Goal: Task Accomplishment & Management: Manage account settings

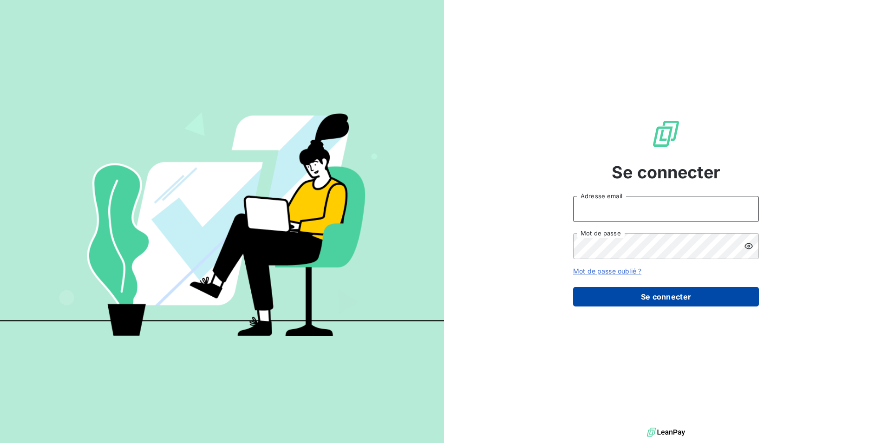
type input "[PERSON_NAME][EMAIL_ADDRESS][DOMAIN_NAME]"
click at [670, 299] on button "Se connecter" at bounding box center [666, 297] width 186 height 20
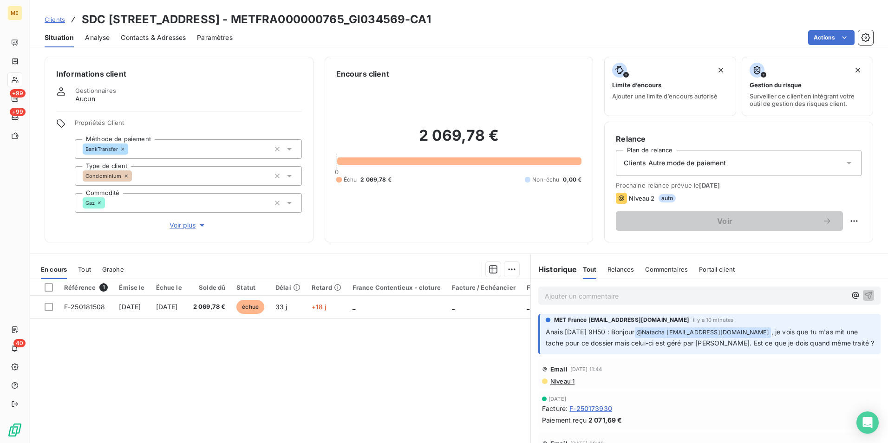
click at [552, 302] on div "Ajouter un commentaire ﻿" at bounding box center [709, 296] width 342 height 18
click at [553, 299] on p "Ajouter un commentaire ﻿" at bounding box center [695, 296] width 301 height 12
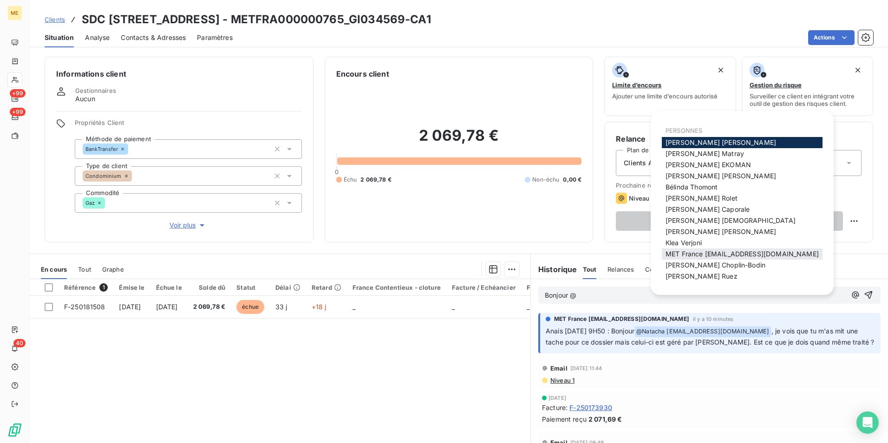
click at [706, 257] on span "MET France [EMAIL_ADDRESS][DOMAIN_NAME]" at bounding box center [742, 254] width 153 height 8
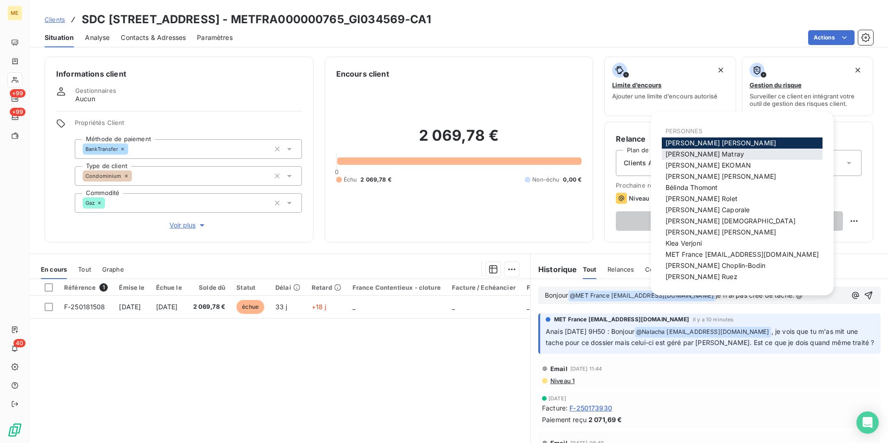
click at [697, 157] on span "[PERSON_NAME]" at bounding box center [705, 154] width 78 height 8
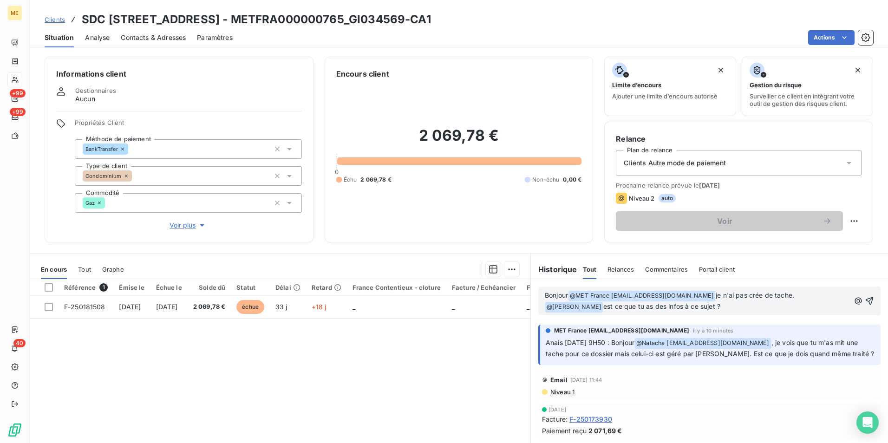
click at [717, 294] on span "je n'ai pas crée de tache." at bounding box center [755, 295] width 78 height 8
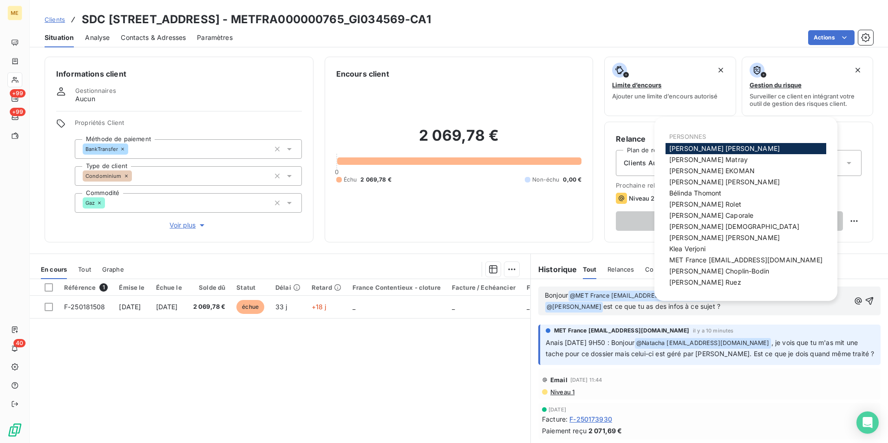
drag, startPoint x: 719, startPoint y: 300, endPoint x: 715, endPoint y: 313, distance: 13.4
click at [723, 296] on body "ME +99 +99 40 Clients SDC [STREET_ADDRESS] - METFRA000000765_GI034569-CA1 Situa…" at bounding box center [444, 221] width 888 height 443
drag, startPoint x: 738, startPoint y: 312, endPoint x: 733, endPoint y: 302, distance: 10.6
click at [736, 310] on p "Bonjour @ MET [GEOGRAPHIC_DATA] [EMAIL_ADDRESS][DOMAIN_NAME] ﻿ @je n'ai pas cré…" at bounding box center [697, 301] width 305 height 22
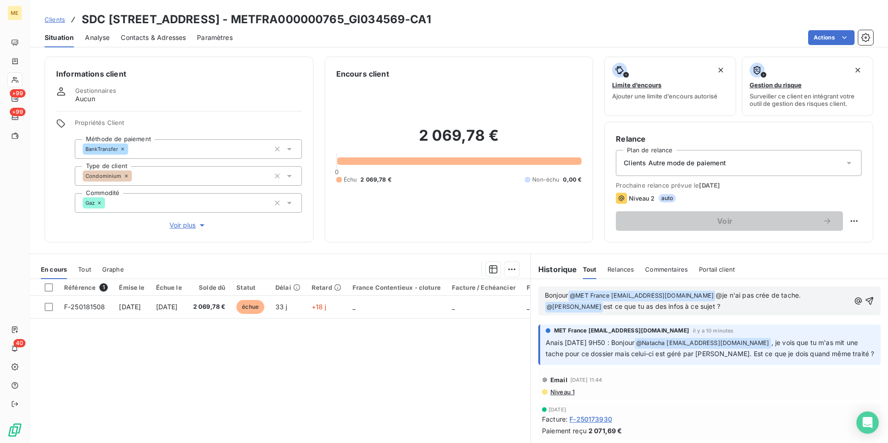
drag, startPoint x: 723, startPoint y: 288, endPoint x: 724, endPoint y: 297, distance: 8.9
click at [723, 289] on div "Bonjour @ MET [GEOGRAPHIC_DATA] [EMAIL_ADDRESS][DOMAIN_NAME] ﻿ @je n'ai pas cré…" at bounding box center [709, 301] width 342 height 29
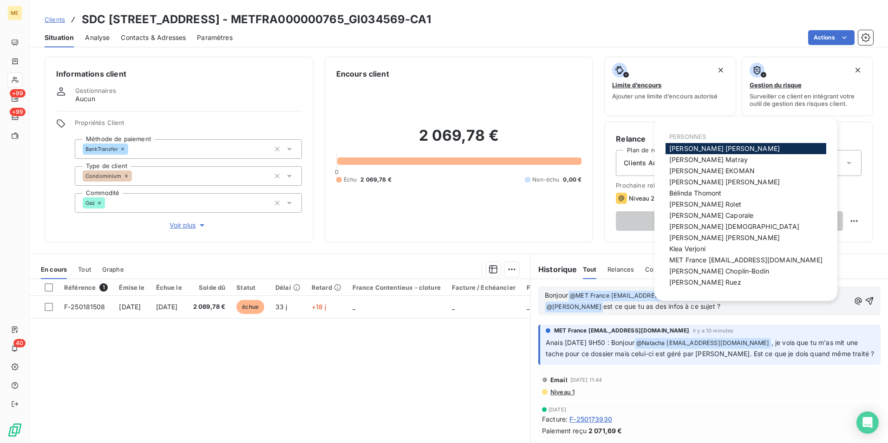
click at [723, 295] on body "ME +99 +99 40 Clients SDC [STREET_ADDRESS] - METFRA000000765_GI034569-CA1 Situa…" at bounding box center [444, 221] width 888 height 443
click at [728, 310] on p "Bonjour @ MET [GEOGRAPHIC_DATA] [EMAIL_ADDRESS][DOMAIN_NAME] ﻿ @je n'ai pas cré…" at bounding box center [697, 301] width 305 height 22
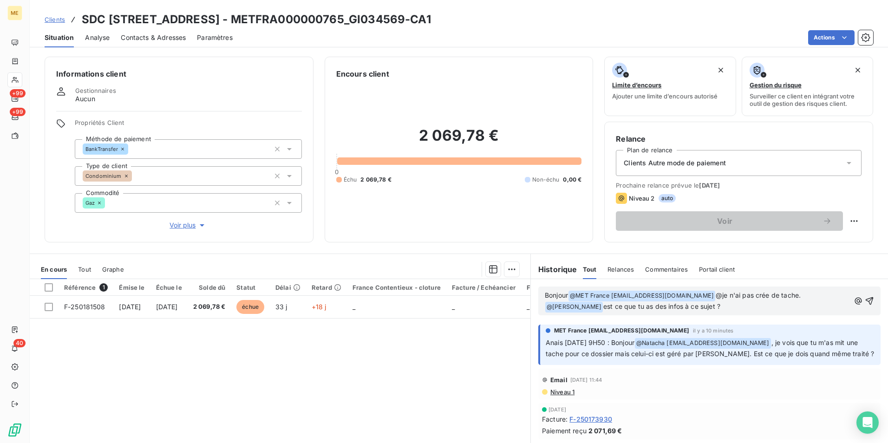
click at [723, 298] on body "ME +99 +99 40 Clients SDC [STREET_ADDRESS] - METFRA000000765_GI034569-CA1 Situa…" at bounding box center [444, 221] width 888 height 443
click at [724, 308] on p "Bonjour @ MET [GEOGRAPHIC_DATA] [EMAIL_ADDRESS][DOMAIN_NAME] ﻿ @je n'ai pas cré…" at bounding box center [697, 301] width 305 height 22
click at [563, 293] on span "Bonjour" at bounding box center [556, 295] width 23 height 8
click at [566, 295] on span "Bonjour" at bounding box center [556, 295] width 23 height 8
click at [748, 303] on p "Bonjour Anais @ MET [GEOGRAPHIC_DATA] [EMAIL_ADDRESS][DOMAIN_NAME] ﻿ @e n'ai pa…" at bounding box center [697, 301] width 305 height 22
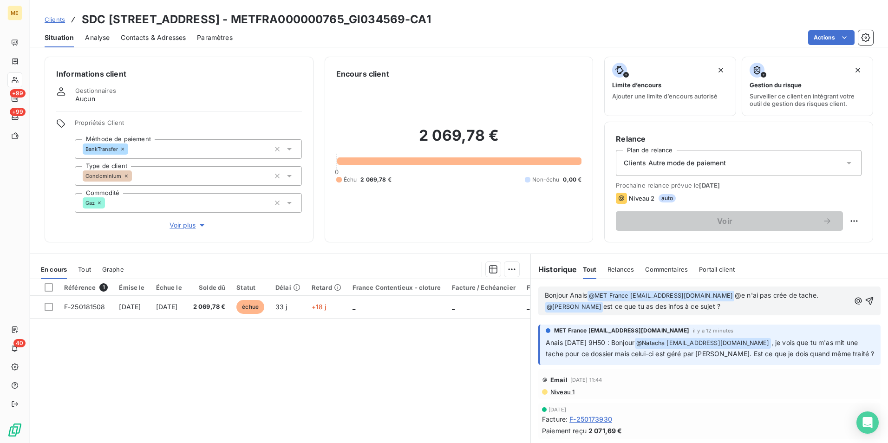
click at [744, 298] on body "ME +99 +99 40 Clients SDC [STREET_ADDRESS] - METFRA000000765_GI034569-CA1 Situa…" at bounding box center [444, 221] width 888 height 443
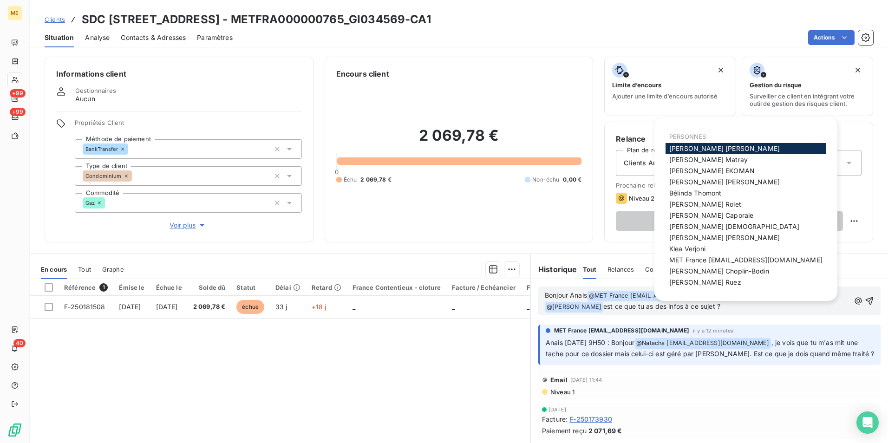
click at [754, 311] on p "Bonjour Anais @ MET [GEOGRAPHIC_DATA] [EMAIL_ADDRESS][DOMAIN_NAME] ﻿ @e n'ai pa…" at bounding box center [697, 301] width 305 height 22
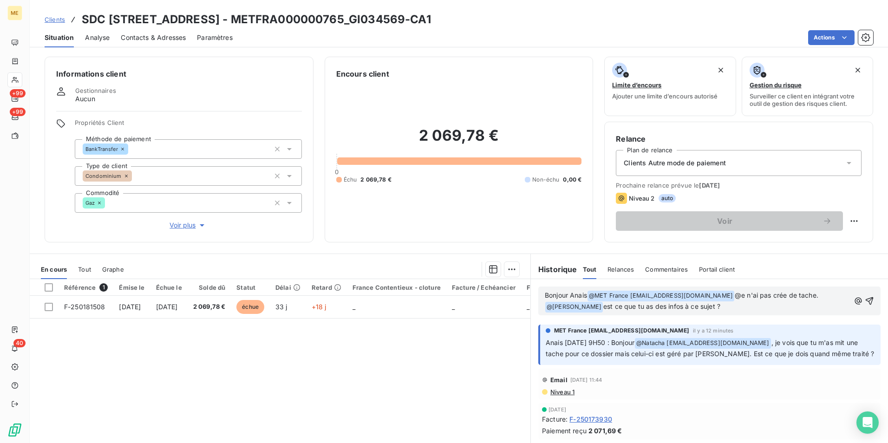
click at [747, 294] on span "@e n'ai pas crée de tache." at bounding box center [777, 295] width 84 height 8
click at [603, 307] on span "est ce que tu as des infos à ce sujet ?" at bounding box center [661, 306] width 117 height 8
click at [627, 307] on span "est ce que tu as des infos à ce sujet ?" at bounding box center [661, 306] width 117 height 8
drag, startPoint x: 626, startPoint y: 307, endPoint x: 704, endPoint y: 307, distance: 78.0
click at [704, 307] on span "est ce que tu as des infos à ce sujet ?" at bounding box center [661, 306] width 117 height 8
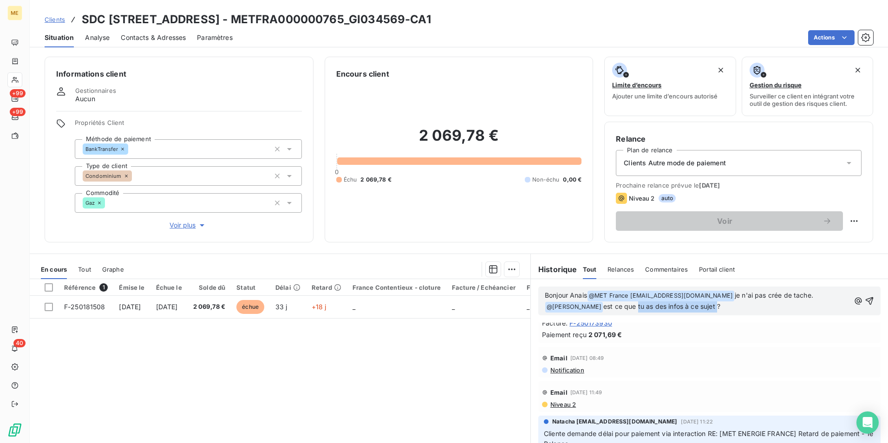
scroll to position [186, 0]
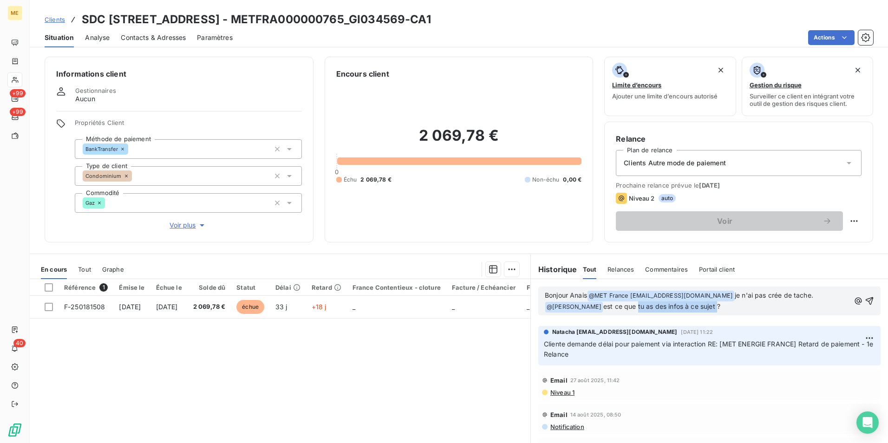
click at [196, 223] on span "Voir plus" at bounding box center [188, 225] width 37 height 9
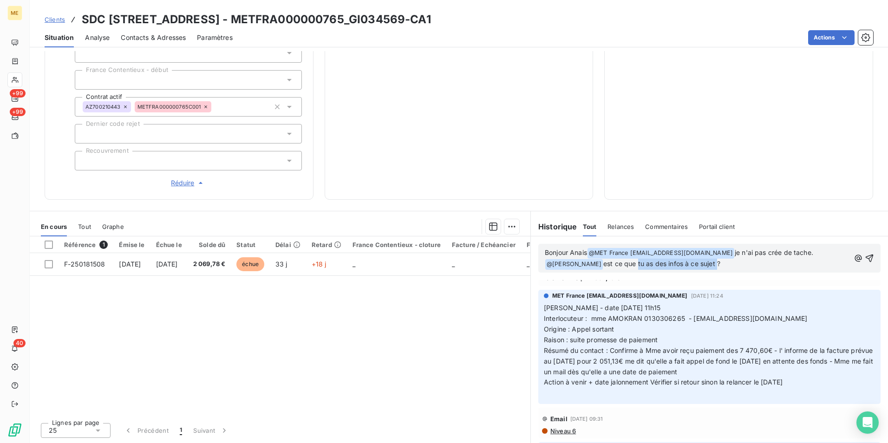
scroll to position [372, 0]
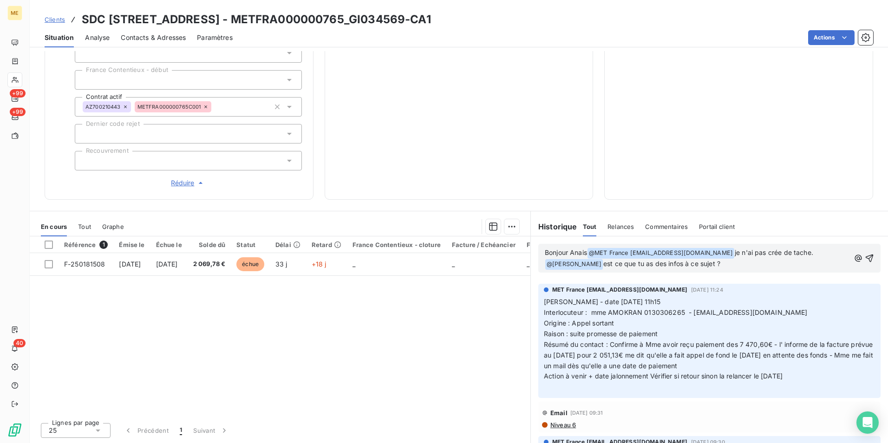
drag, startPoint x: 699, startPoint y: 326, endPoint x: 666, endPoint y: 362, distance: 49.3
click at [666, 362] on span "Résumé du contact : Confirme à Mme avoir reçu paiement des 7 470,60€ - l' infor…" at bounding box center [709, 354] width 331 height 29
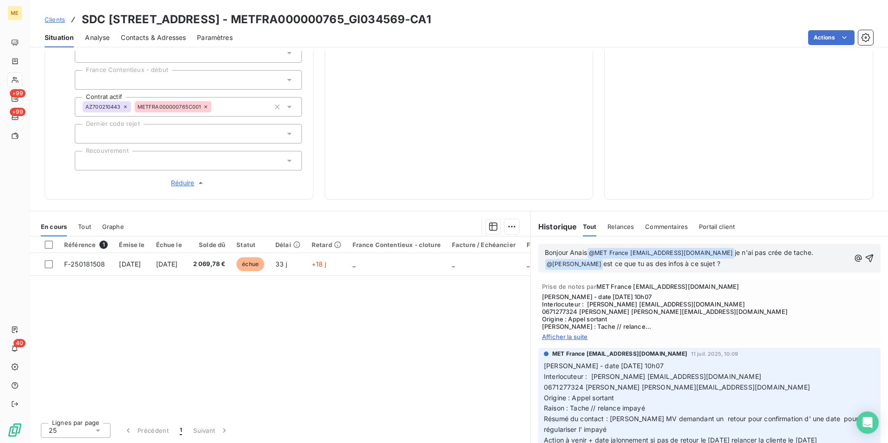
scroll to position [881, 0]
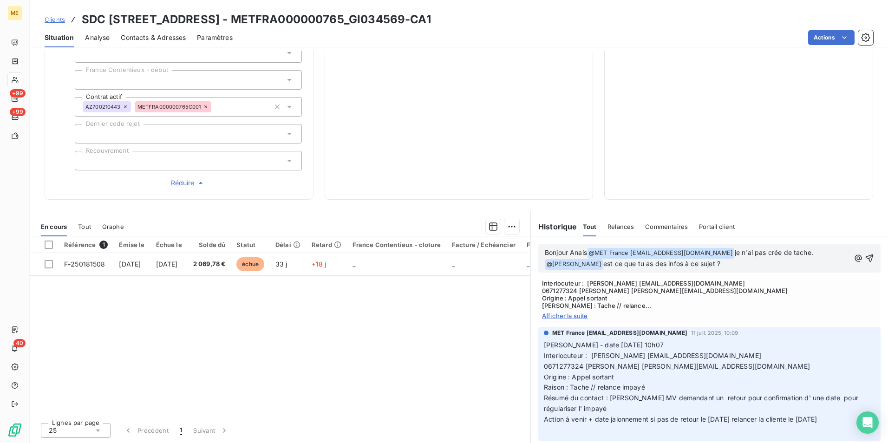
drag, startPoint x: 666, startPoint y: 362, endPoint x: 650, endPoint y: 394, distance: 35.3
click at [650, 394] on span "Résumé du contact : [PERSON_NAME] MV demandant un retour pour confirmation d' u…" at bounding box center [702, 403] width 316 height 19
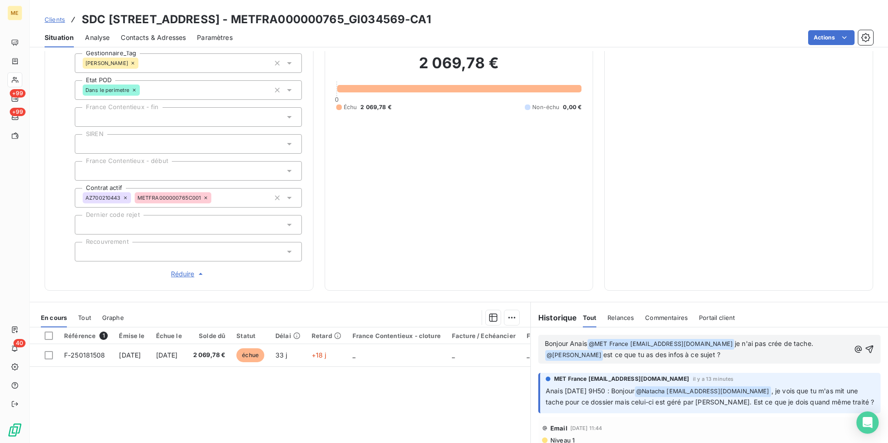
scroll to position [192, 0]
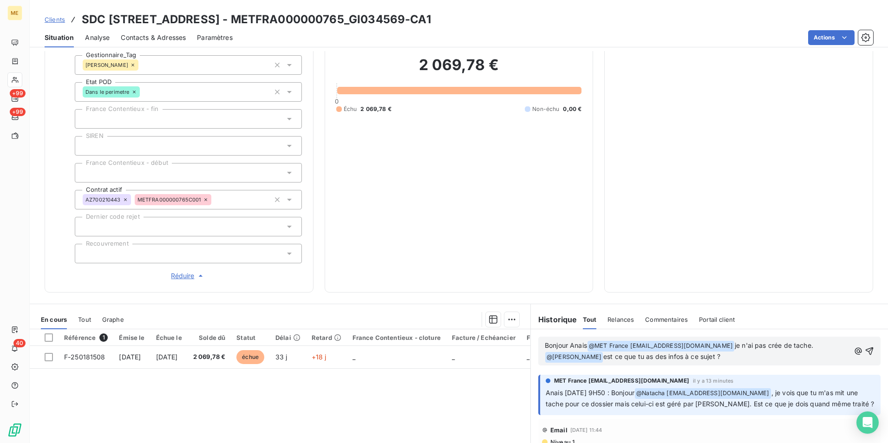
click at [92, 318] on html "ME +99 +99 40 Clients SDC [STREET_ADDRESS] - METFRA000000765_GI034569-CA1 Situa…" at bounding box center [444, 221] width 888 height 443
click at [87, 319] on span "Tout" at bounding box center [84, 319] width 13 height 7
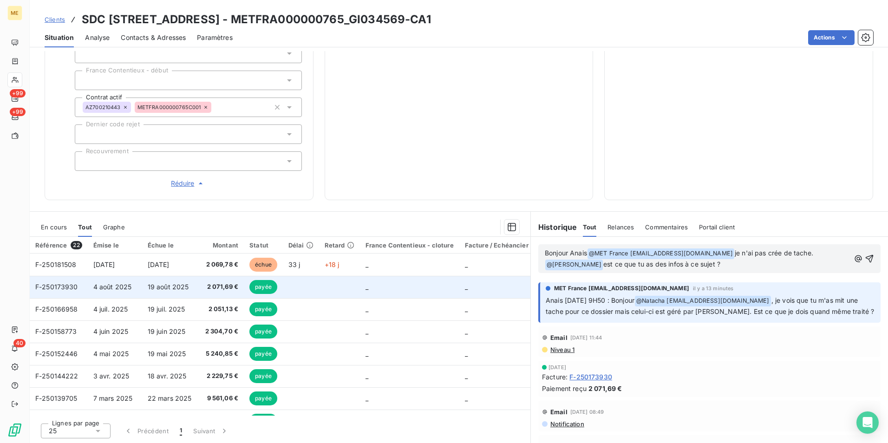
scroll to position [285, 0]
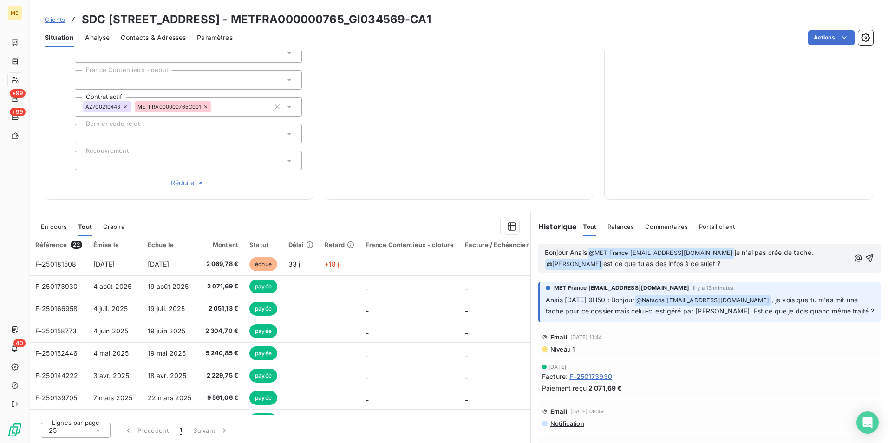
click at [107, 234] on div "Graphe" at bounding box center [114, 227] width 22 height 20
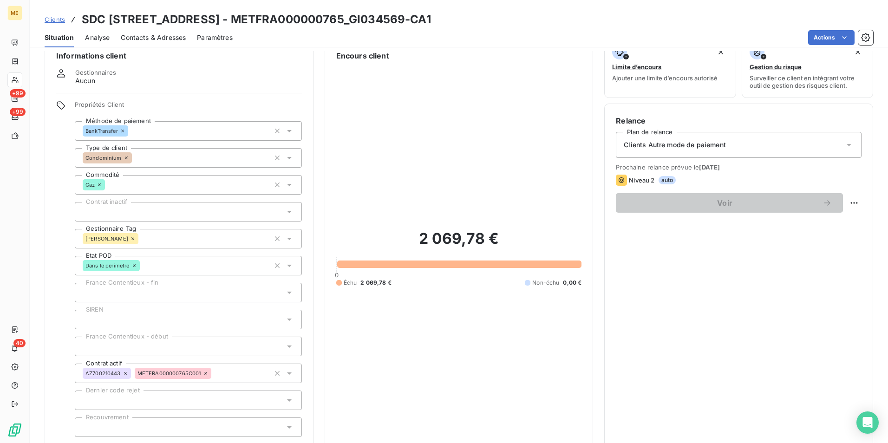
scroll to position [6, 0]
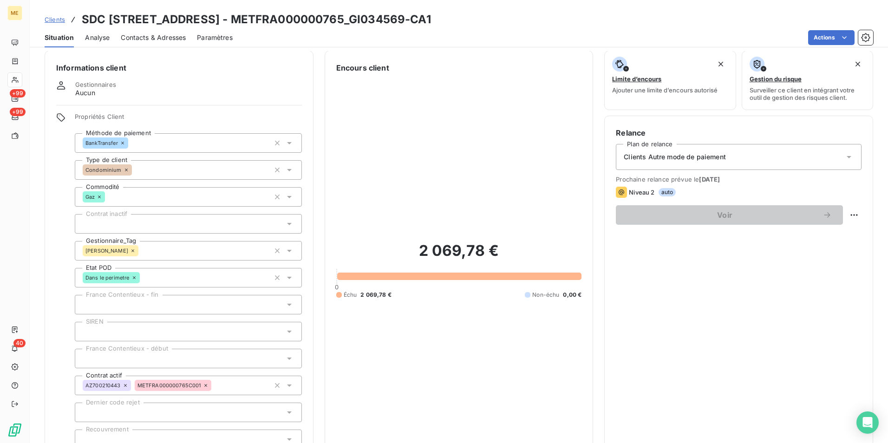
click at [105, 39] on span "Analyse" at bounding box center [97, 37] width 25 height 9
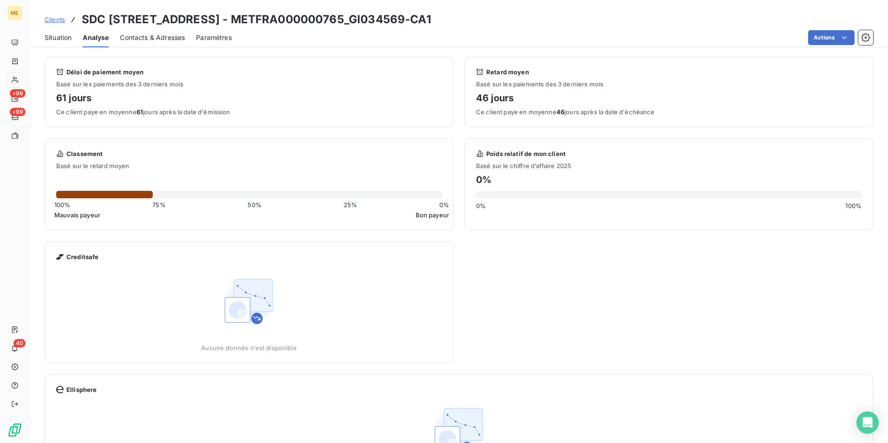
click at [148, 39] on span "Contacts & Adresses" at bounding box center [152, 37] width 65 height 9
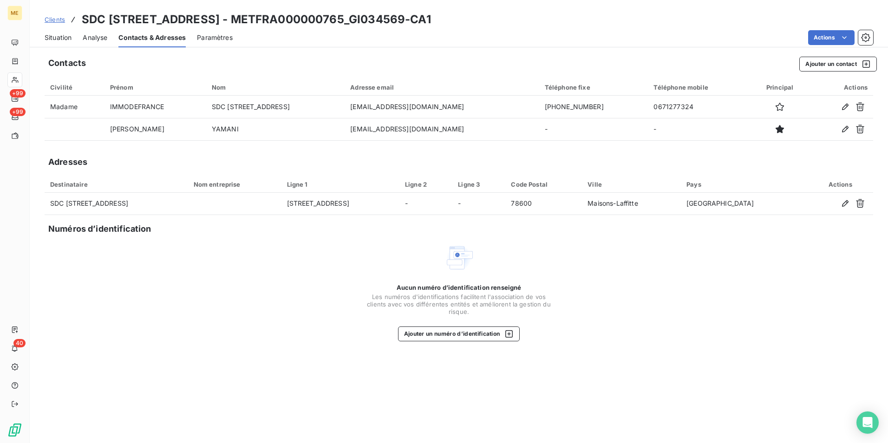
click at [223, 42] on div "Paramètres" at bounding box center [215, 38] width 36 height 20
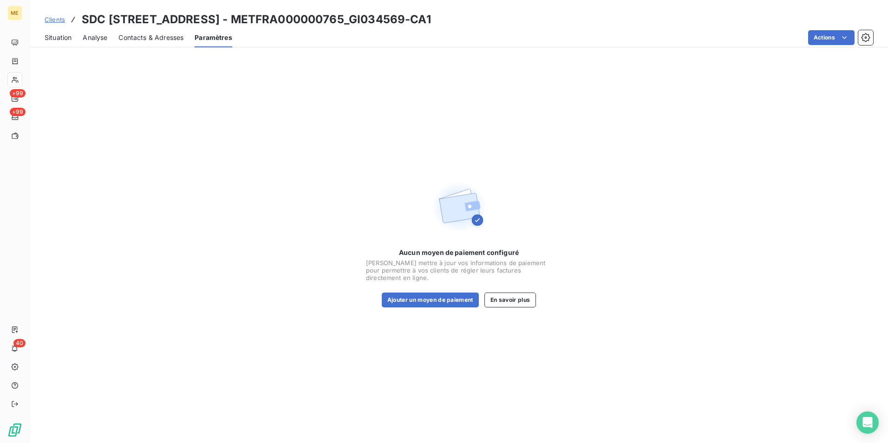
click at [88, 40] on span "Analyse" at bounding box center [95, 37] width 25 height 9
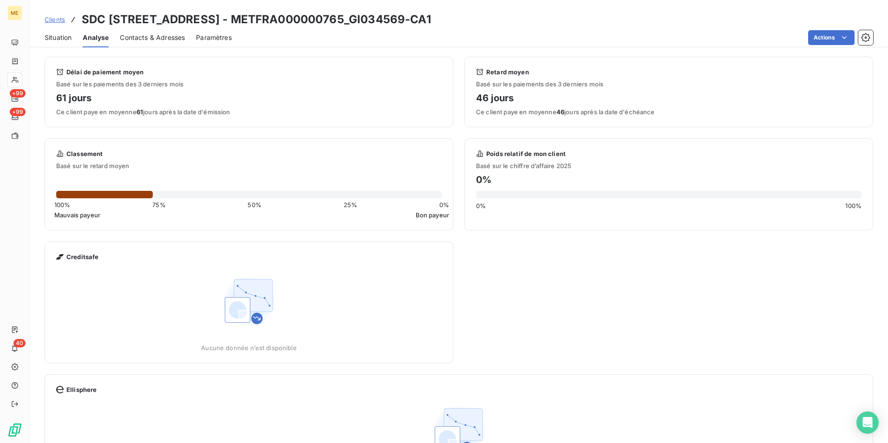
click at [67, 40] on span "Situation" at bounding box center [58, 37] width 27 height 9
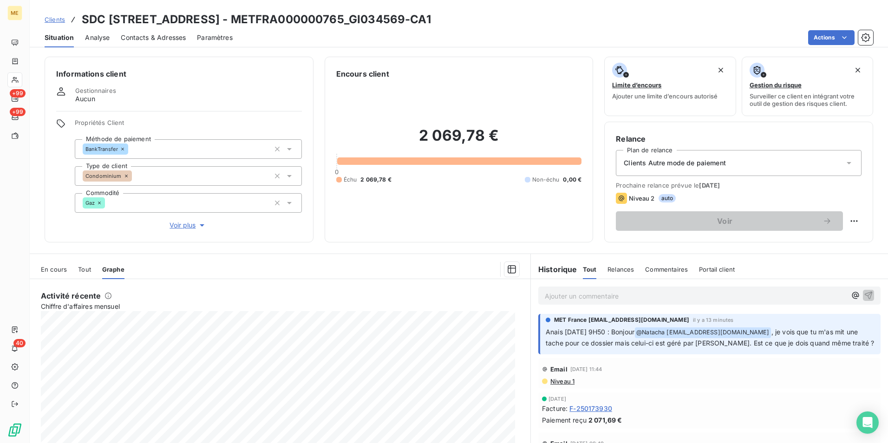
click at [618, 271] on span "Relances" at bounding box center [621, 269] width 26 height 7
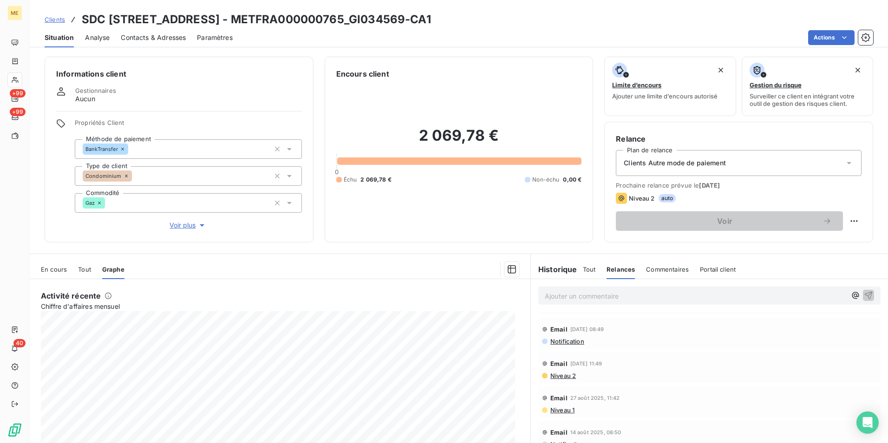
scroll to position [46, 0]
click at [655, 264] on div "Commentaires" at bounding box center [667, 270] width 43 height 20
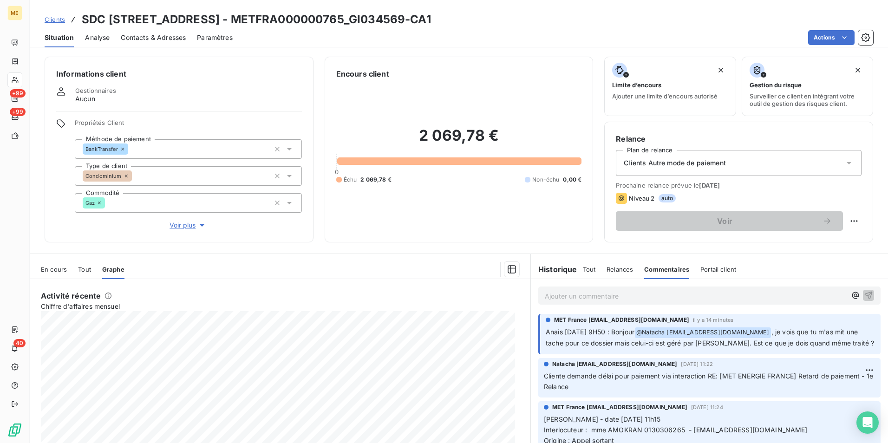
click at [700, 273] on span "Portail client" at bounding box center [718, 269] width 36 height 7
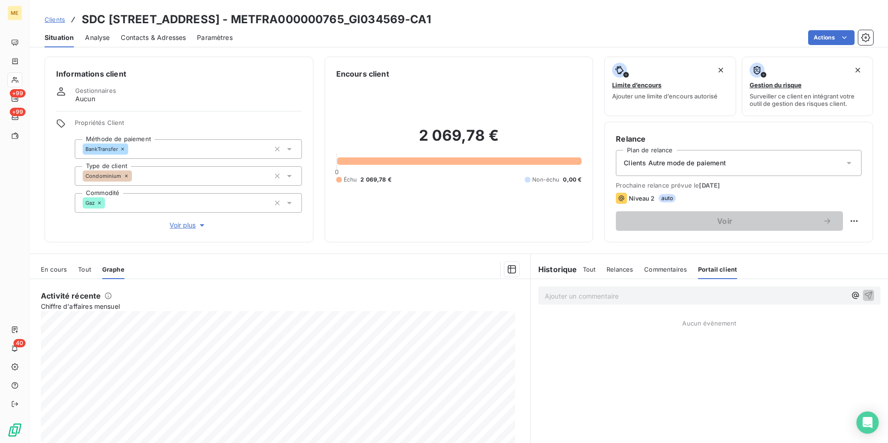
click at [700, 273] on span "Portail client" at bounding box center [717, 269] width 39 height 7
click at [663, 275] on div "Commentaires" at bounding box center [665, 270] width 43 height 20
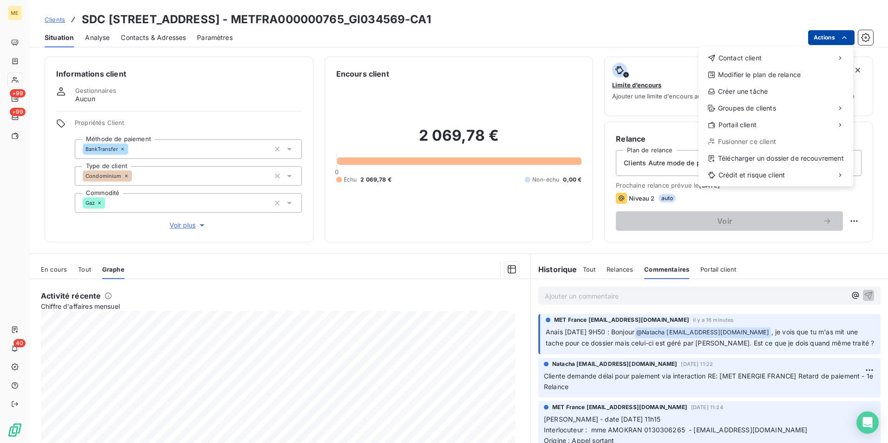
click at [850, 35] on html "ME +99 +99 40 Clients SDC [STREET_ADDRESS] - METFRA000000765_GI034569-CA1 Situa…" at bounding box center [444, 221] width 888 height 443
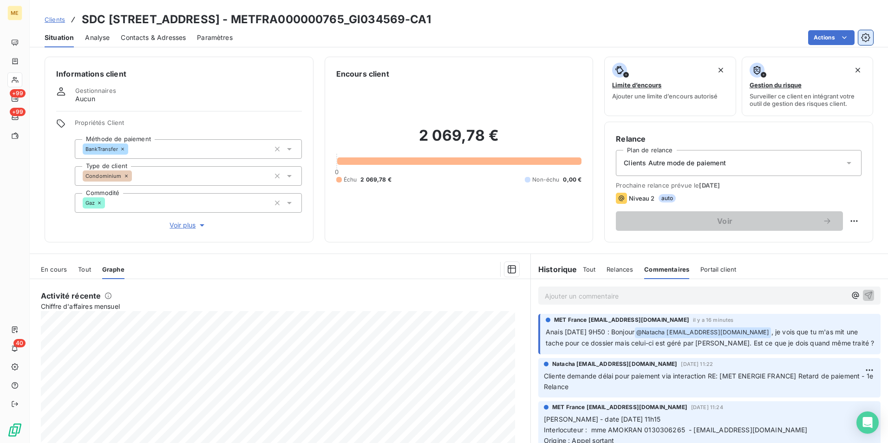
click at [869, 34] on html "ME +99 +99 40 Clients SDC [STREET_ADDRESS] - METFRA000000765_GI034569-CA1 Situa…" at bounding box center [444, 221] width 888 height 443
click at [868, 34] on icon "button" at bounding box center [865, 37] width 9 height 9
click at [864, 43] on button "button" at bounding box center [865, 37] width 15 height 15
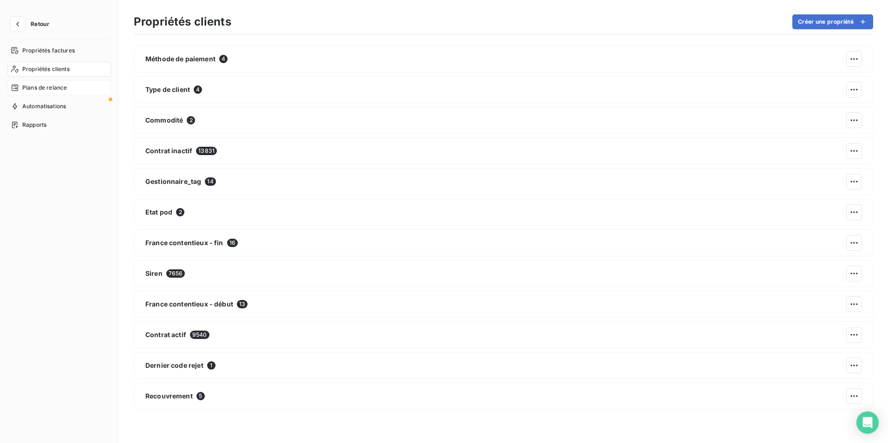
click at [28, 83] on div "Plans de relance" at bounding box center [59, 87] width 104 height 15
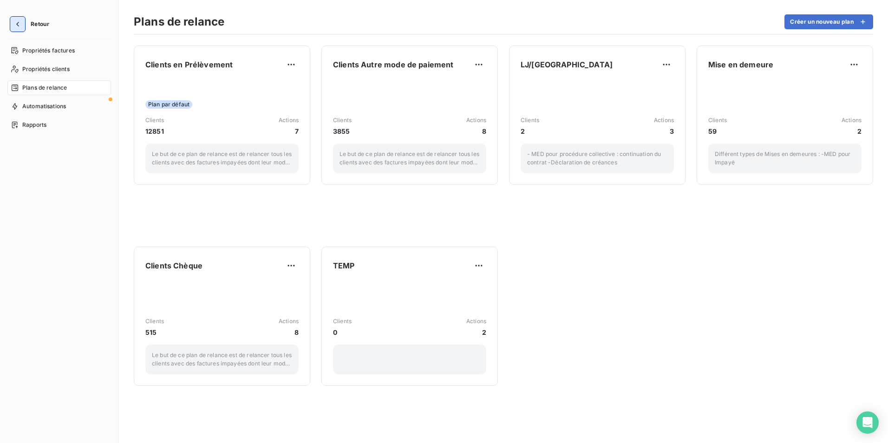
click at [20, 20] on icon "button" at bounding box center [17, 24] width 9 height 9
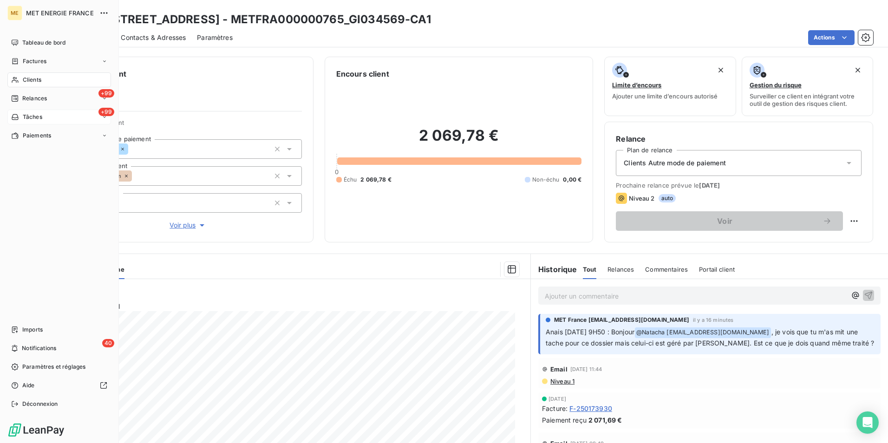
click at [46, 116] on div "+99 Tâches" at bounding box center [59, 117] width 104 height 15
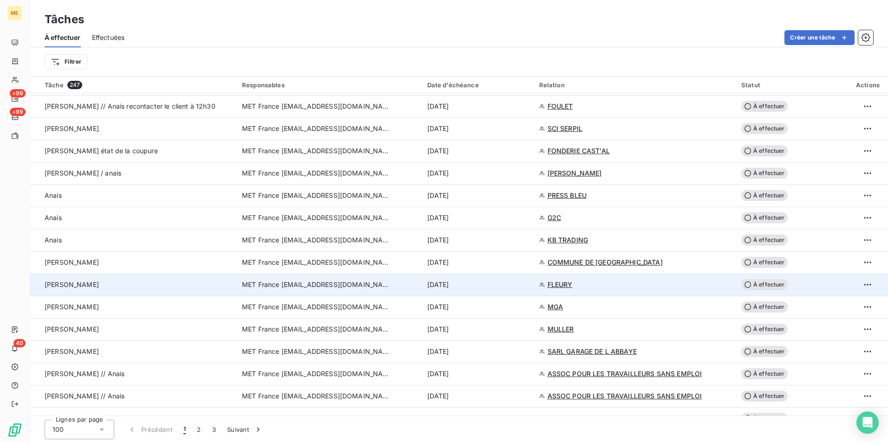
scroll to position [1115, 0]
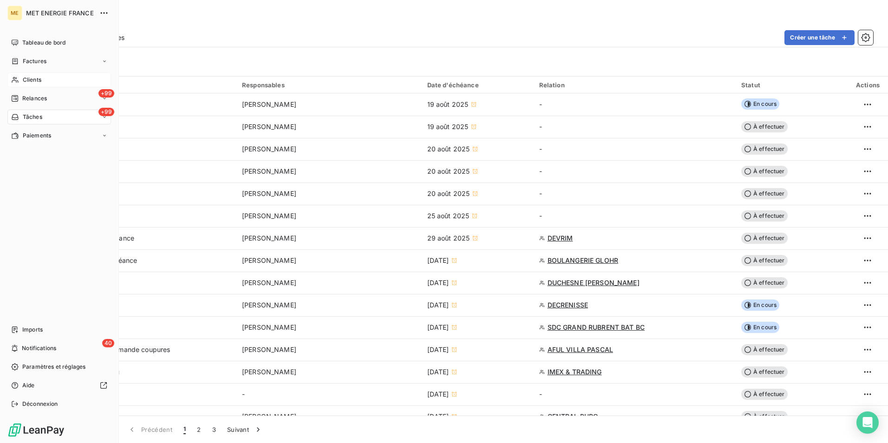
click at [40, 83] on span "Clients" at bounding box center [32, 80] width 19 height 8
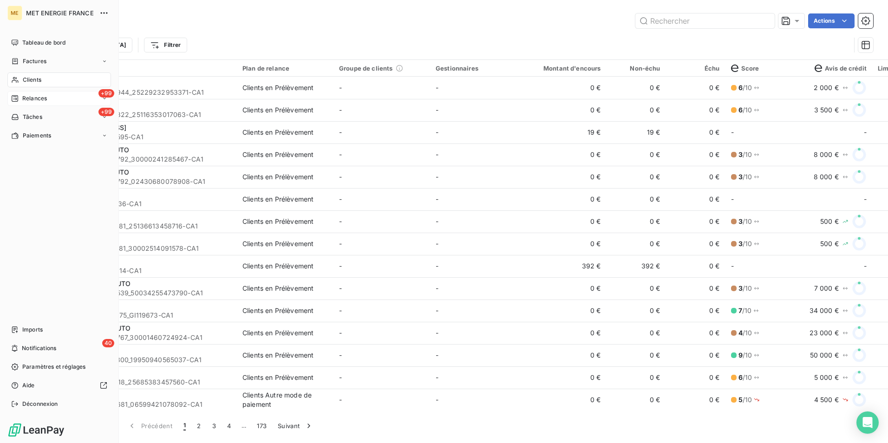
click at [48, 100] on div "+99 Relances" at bounding box center [59, 98] width 104 height 15
click at [47, 114] on span "À effectuer" at bounding box center [37, 117] width 30 height 8
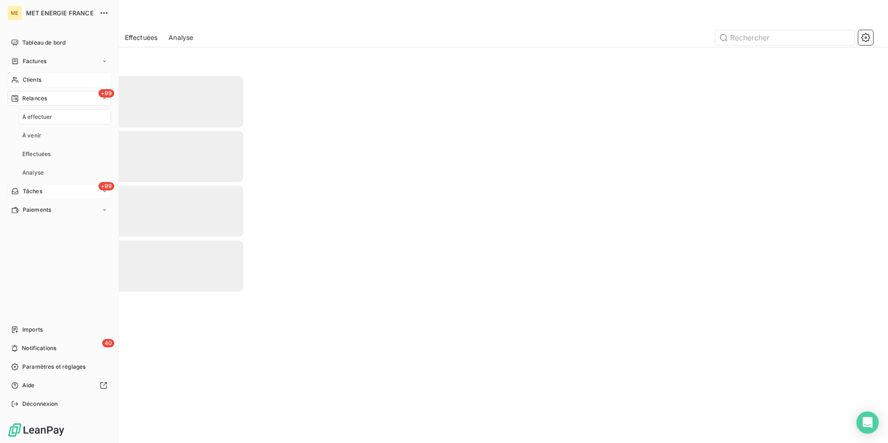
click at [53, 195] on div "+99 Tâches" at bounding box center [59, 191] width 104 height 15
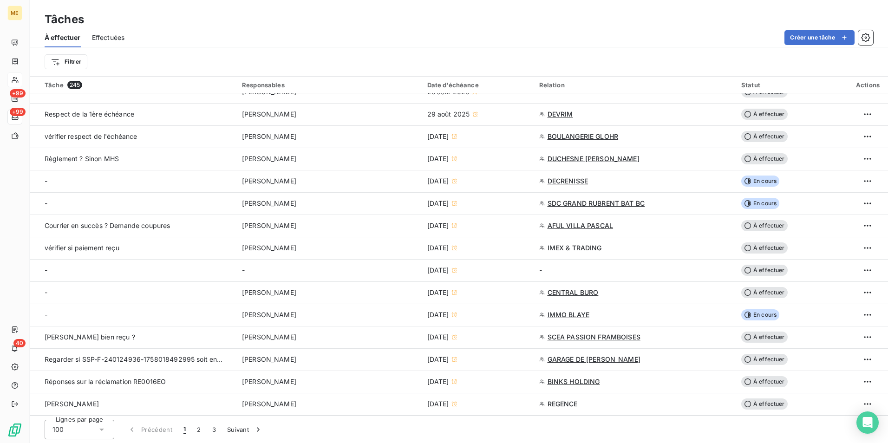
scroll to position [464, 0]
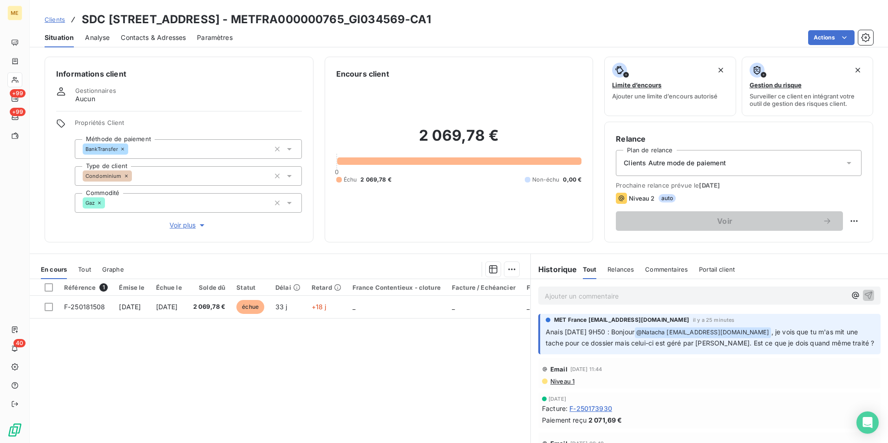
click at [608, 290] on p "Ajouter un commentaire ﻿" at bounding box center [695, 296] width 301 height 12
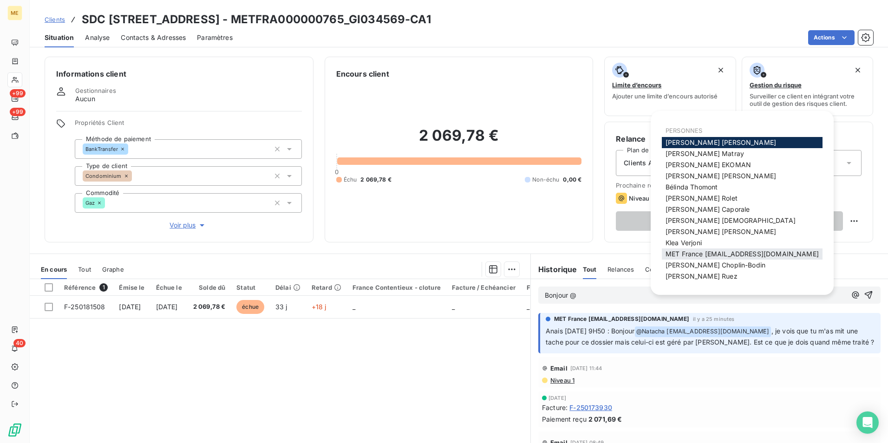
click at [776, 255] on span "MET France [EMAIL_ADDRESS][DOMAIN_NAME]" at bounding box center [742, 254] width 153 height 8
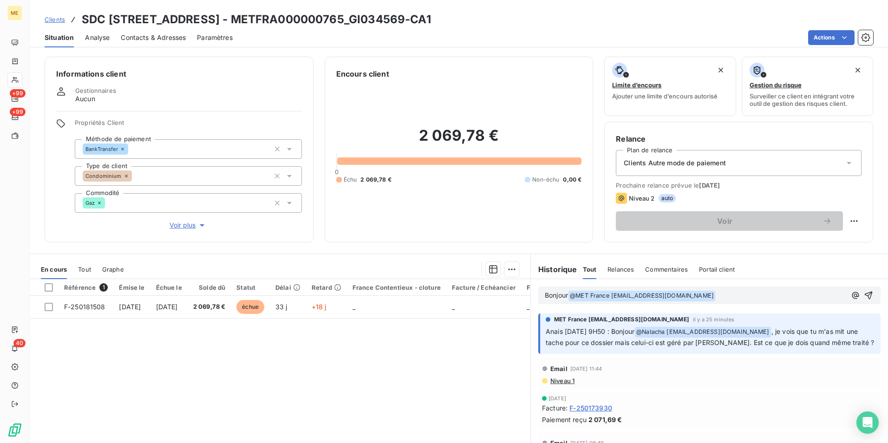
click at [564, 293] on span "Bonjour" at bounding box center [556, 295] width 23 height 8
click at [791, 296] on p "Bonjour Anais @ MET France met-france@recouvrement.met.com ﻿ ﻿" at bounding box center [695, 295] width 301 height 11
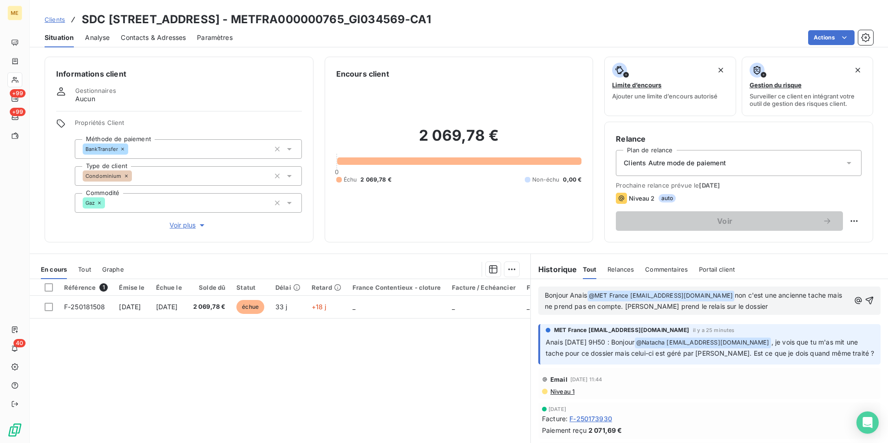
click at [831, 296] on p "Bonjour Anais @ MET France met-france@recouvrement.met.com ﻿ non c'est une anci…" at bounding box center [697, 301] width 305 height 22
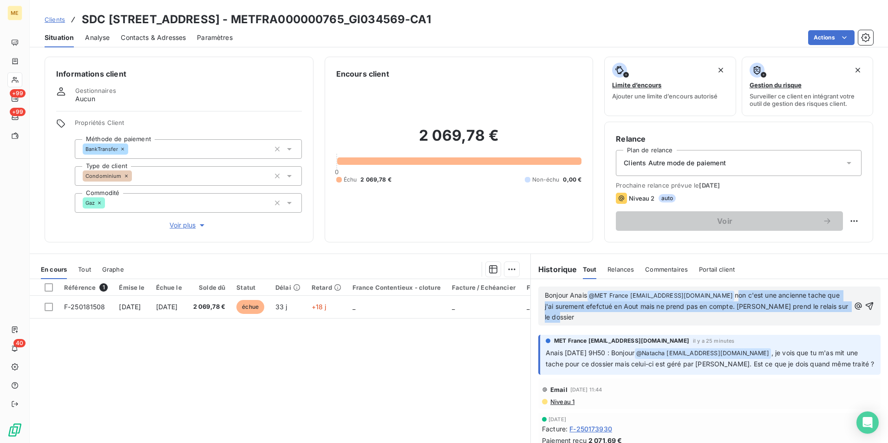
drag, startPoint x: 620, startPoint y: 322, endPoint x: 737, endPoint y: 295, distance: 120.7
click at [737, 295] on p "Bonjour Anais @ MET France met-france@recouvrement.met.com ﻿ non c'est une anci…" at bounding box center [697, 306] width 305 height 33
copy span "non c'est une ancienne tache que j'ai surement efefctué en Aout mais ne prend p…"
click at [768, 307] on span "non c'est une ancienne tache que j'ai surement efefctué en Aout mais ne prend p…" at bounding box center [697, 306] width 305 height 30
click at [774, 309] on span "non c'est une ancienne tache que j'ai surement efefctué en Aout mais ne prend p…" at bounding box center [697, 306] width 305 height 30
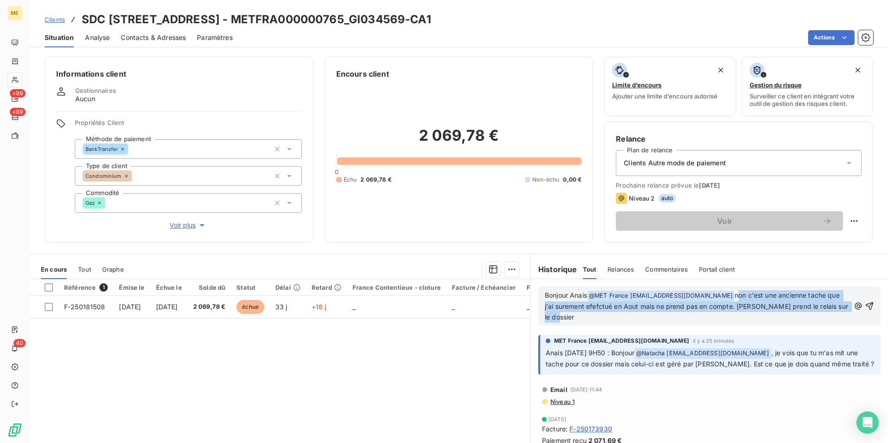
click at [771, 307] on span "non c'est une ancienne tache que j'ai surement efefctué en Aout mais ne prend p…" at bounding box center [697, 306] width 305 height 30
drag, startPoint x: 743, startPoint y: 308, endPoint x: 554, endPoint y: 308, distance: 189.0
click at [554, 308] on span "non c'est une ancienne tache que j'ai surement efefctué en Aout mais ne prend p…" at bounding box center [695, 306] width 300 height 30
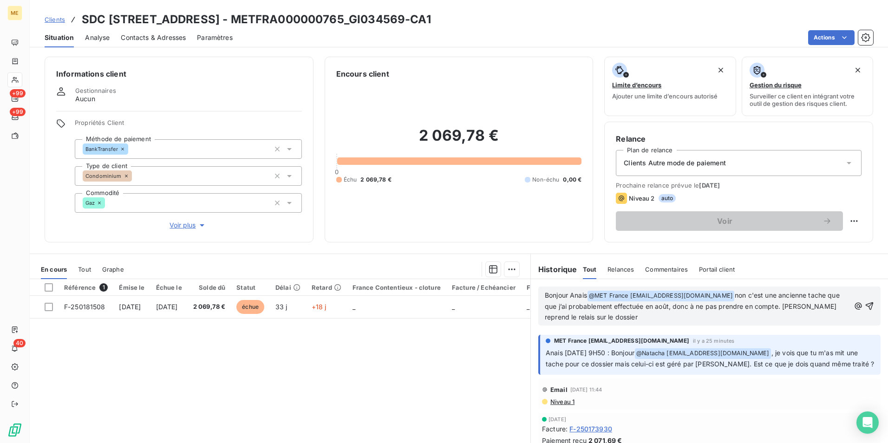
click at [556, 307] on span "non c'est une ancienne tache que que j’ai probablement effectuée en août, donc …" at bounding box center [693, 306] width 297 height 30
click at [628, 317] on p "Bonjour Anaïs @ MET France met-france@recouvrement.met.com ﻿ non c'est une anci…" at bounding box center [697, 306] width 305 height 33
click at [668, 307] on span "non c'est une ancienne tache que j’ai probablement effectuée en août, donc à ne…" at bounding box center [698, 306] width 307 height 30
click at [865, 306] on icon "button" at bounding box center [869, 305] width 9 height 9
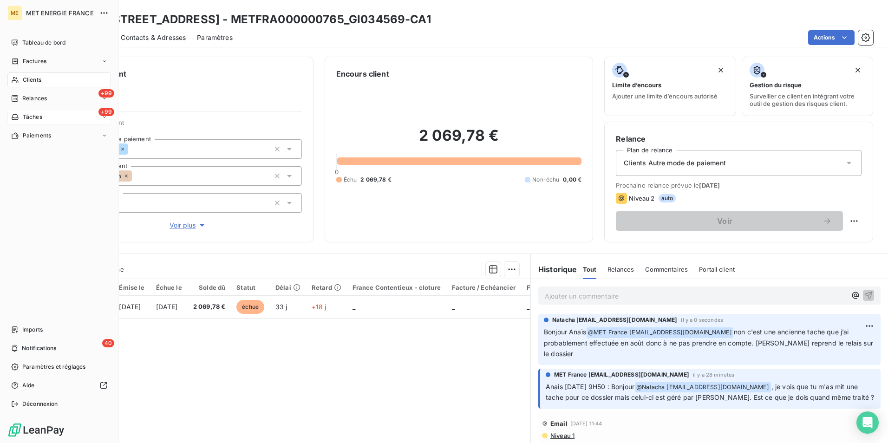
click at [31, 116] on span "Tâches" at bounding box center [33, 117] width 20 height 8
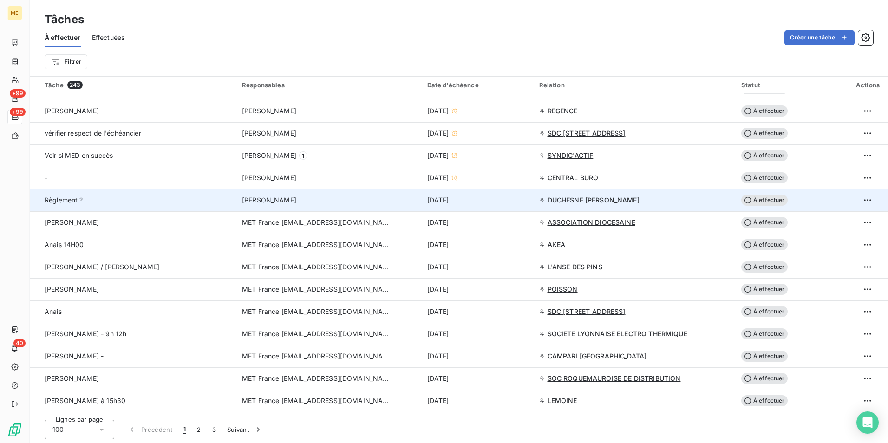
scroll to position [418, 0]
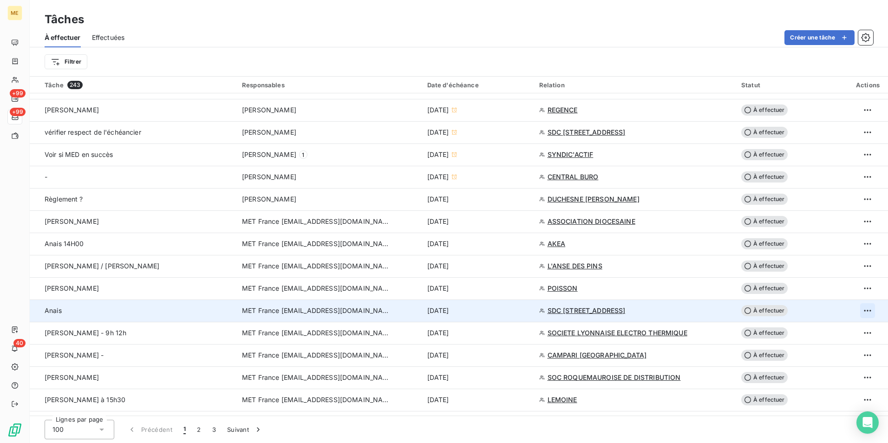
click at [863, 310] on html "ME +99 +99 40 Tâches À effectuer Effectuées Créer une tâche Filtrer Tâche 243 R…" at bounding box center [444, 221] width 888 height 443
click at [839, 328] on div "Supprimer la tâche" at bounding box center [828, 331] width 80 height 15
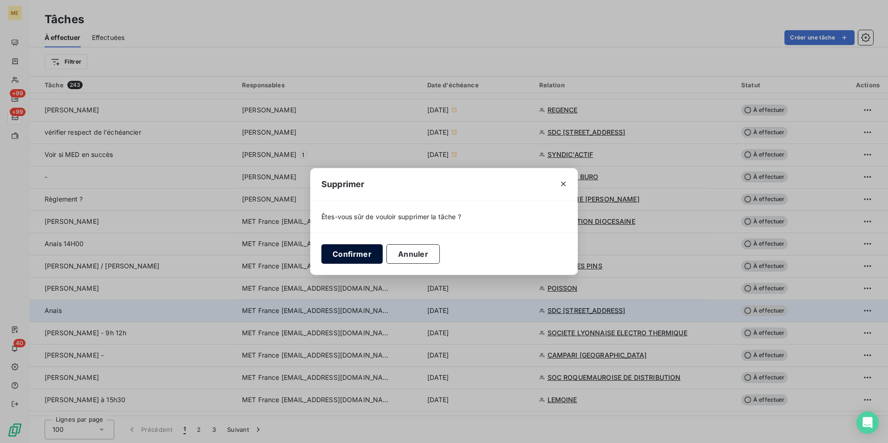
click at [349, 250] on button "Confirmer" at bounding box center [351, 254] width 61 height 20
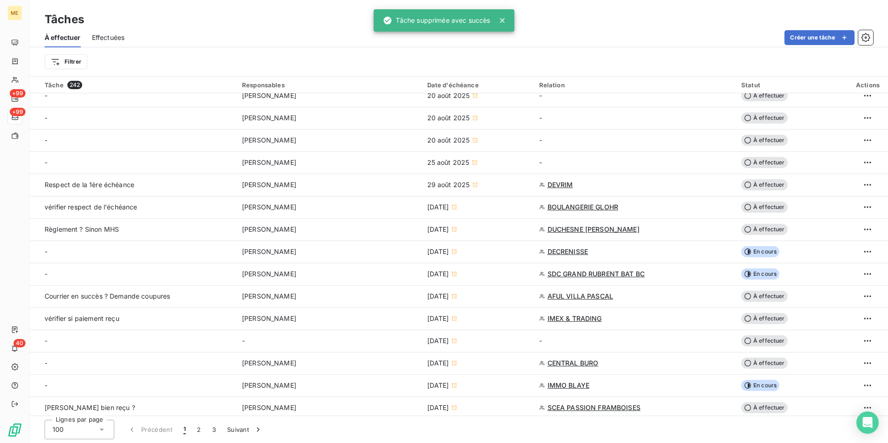
scroll to position [46, 0]
